Goal: Task Accomplishment & Management: Manage account settings

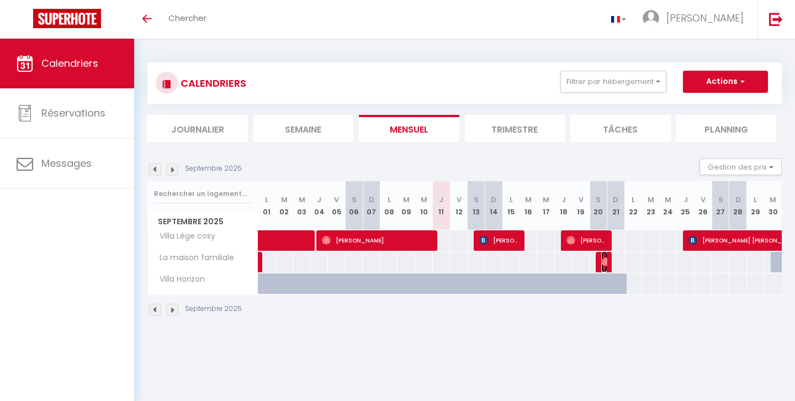
click at [602, 265] on img at bounding box center [606, 261] width 9 height 9
select select "OK"
select select "1"
select select "0"
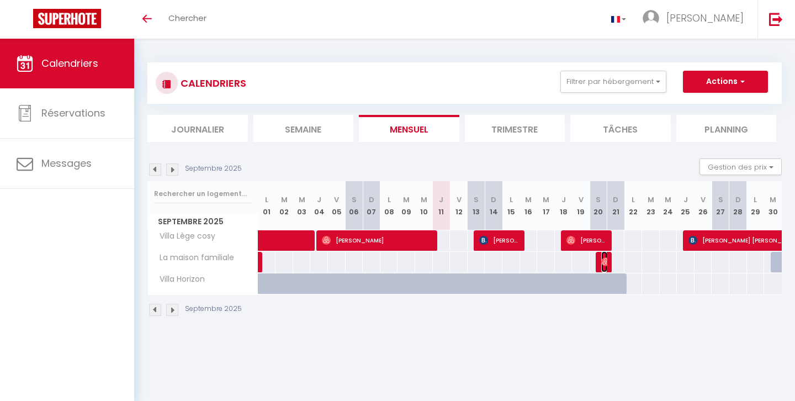
select select "1"
select select
select select "46968"
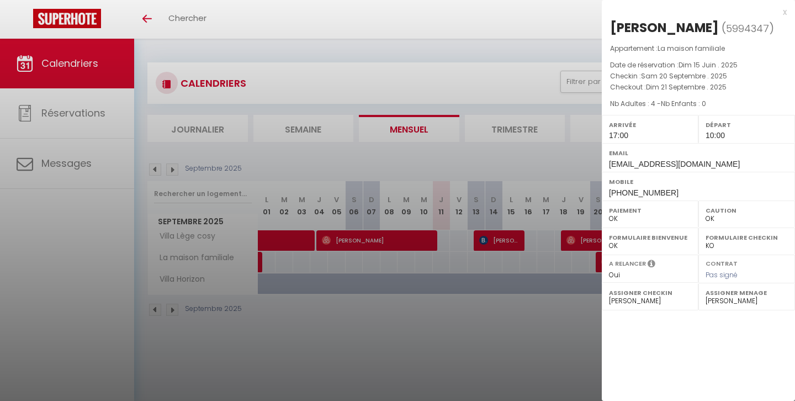
click at [490, 307] on div at bounding box center [397, 200] width 795 height 401
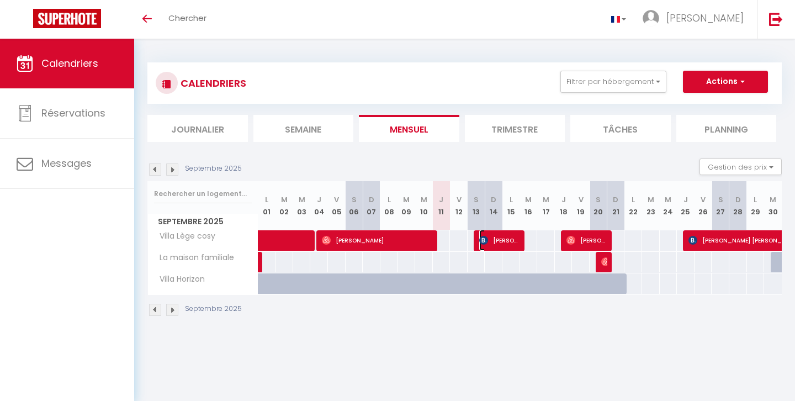
click at [506, 241] on span "[PERSON_NAME] de Zegwaart" at bounding box center [499, 240] width 41 height 21
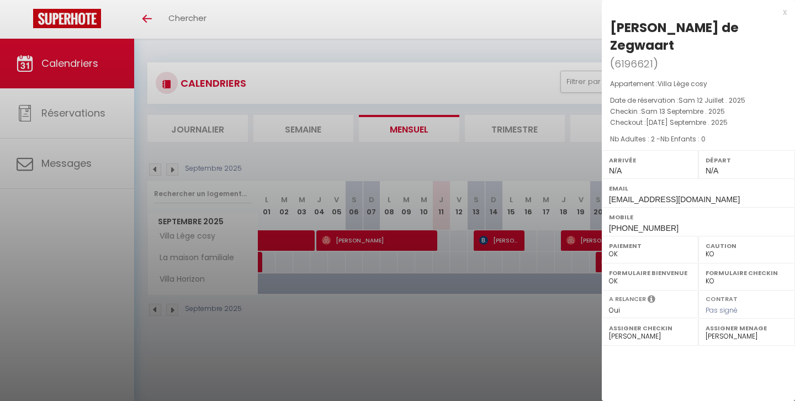
click at [506, 241] on div at bounding box center [397, 200] width 795 height 401
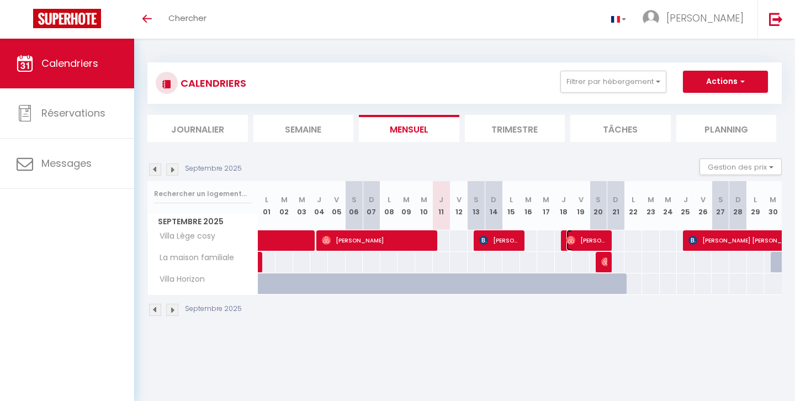
click at [587, 241] on span "[PERSON_NAME]" at bounding box center [587, 240] width 41 height 21
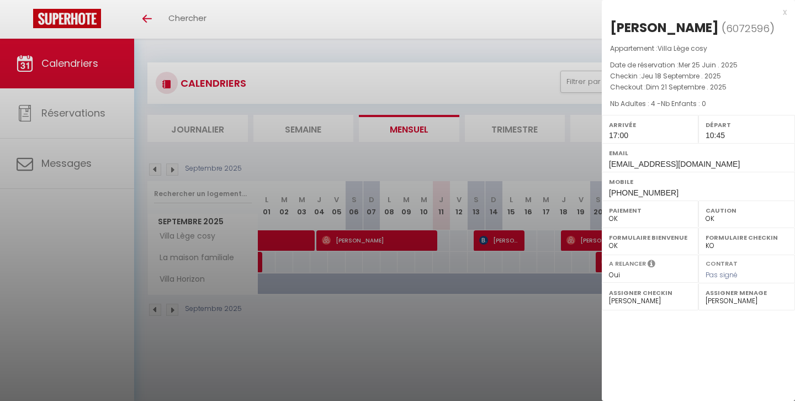
click at [587, 241] on div at bounding box center [397, 200] width 795 height 401
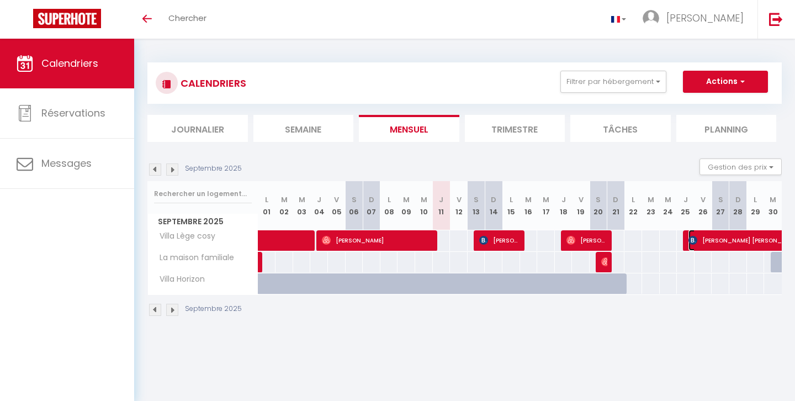
click at [718, 241] on span "[PERSON_NAME] [PERSON_NAME]" at bounding box center [803, 240] width 229 height 21
select select "KO"
select select "1"
select select "46091"
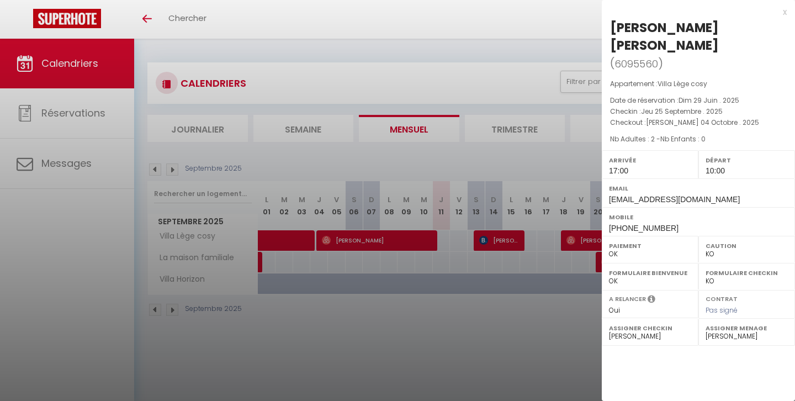
click at [566, 314] on div at bounding box center [397, 200] width 795 height 401
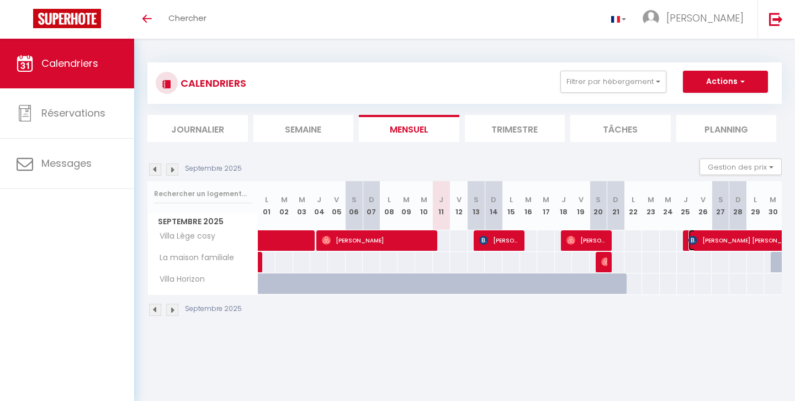
click at [705, 240] on span "[PERSON_NAME] [PERSON_NAME]" at bounding box center [803, 240] width 229 height 21
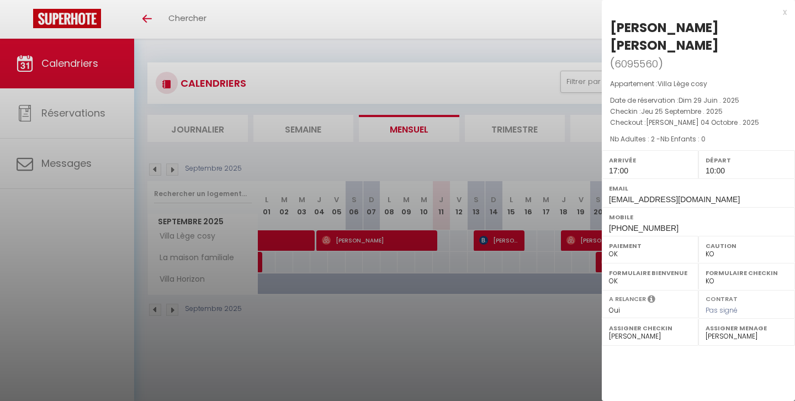
click at [579, 331] on div at bounding box center [397, 200] width 795 height 401
